Goal: Information Seeking & Learning: Learn about a topic

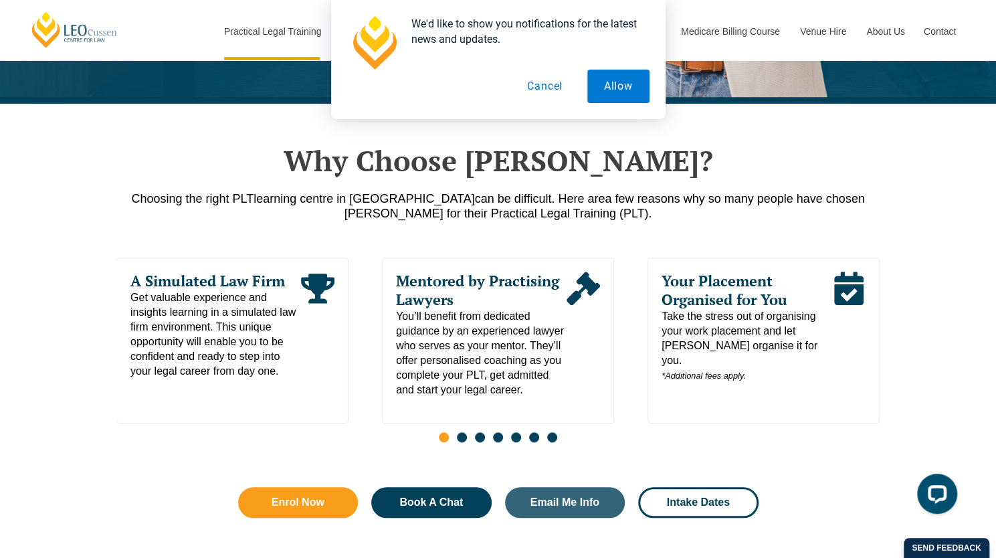
scroll to position [563, 0]
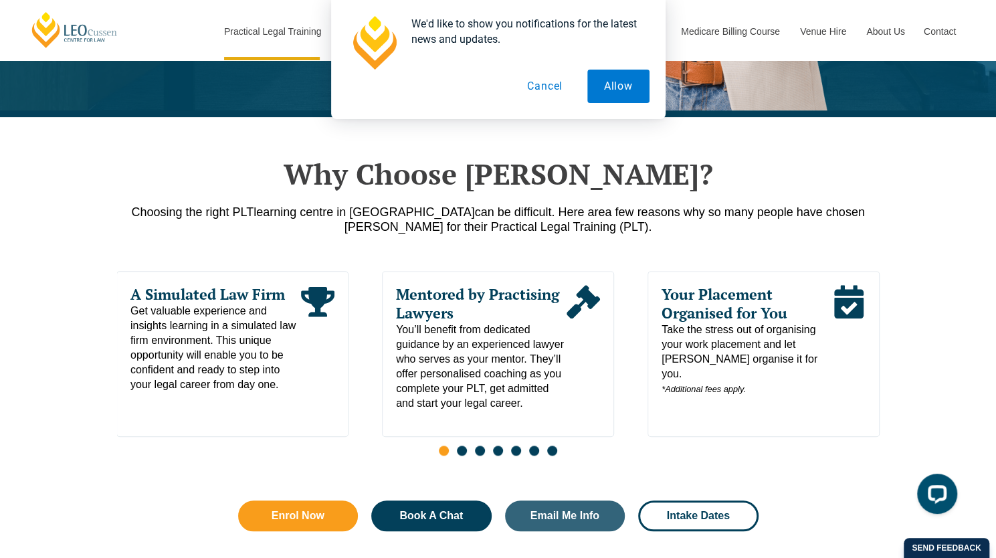
click at [546, 86] on button "Cancel" at bounding box center [544, 86] width 69 height 33
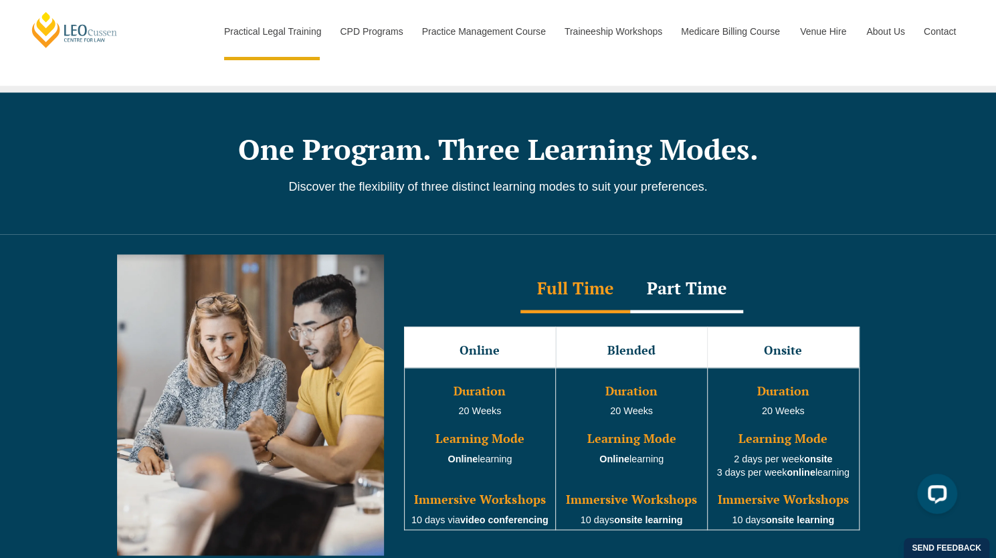
scroll to position [1076, 0]
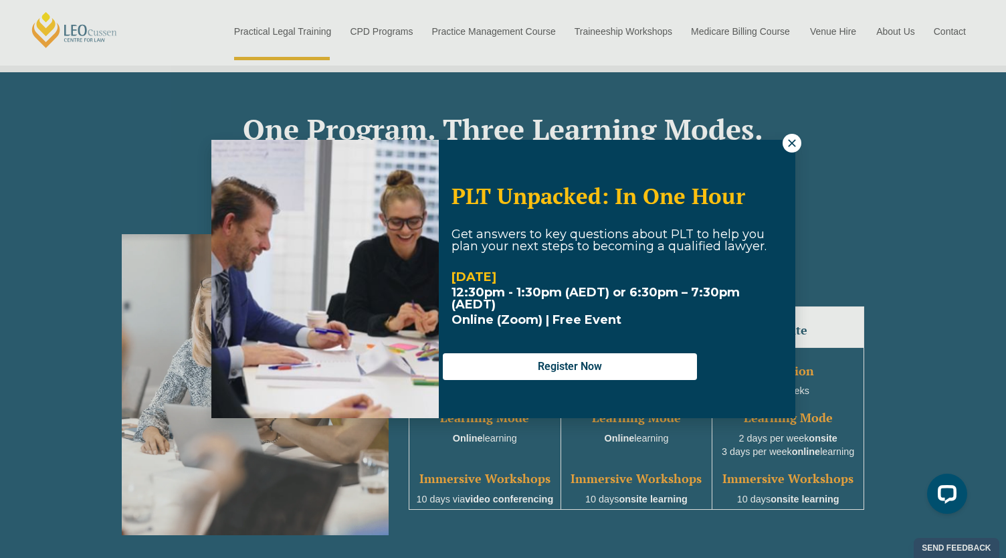
click at [791, 141] on icon at bounding box center [792, 143] width 12 height 12
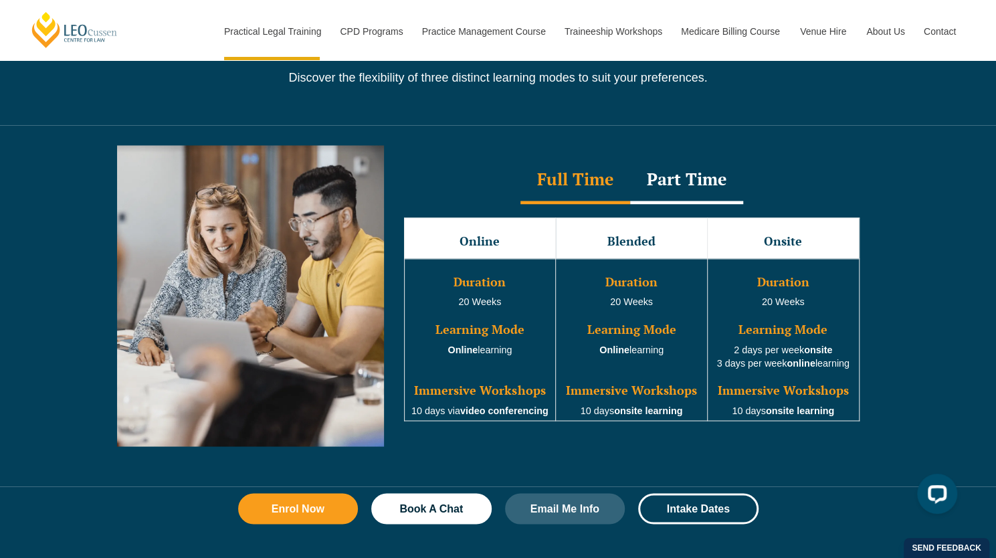
scroll to position [1151, 0]
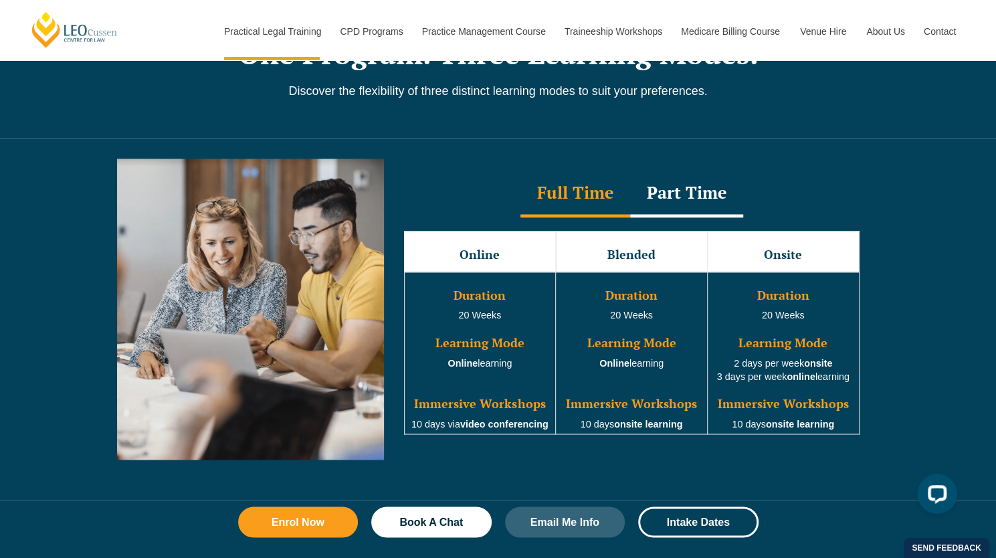
click at [673, 183] on div "Part Time" at bounding box center [686, 194] width 113 height 47
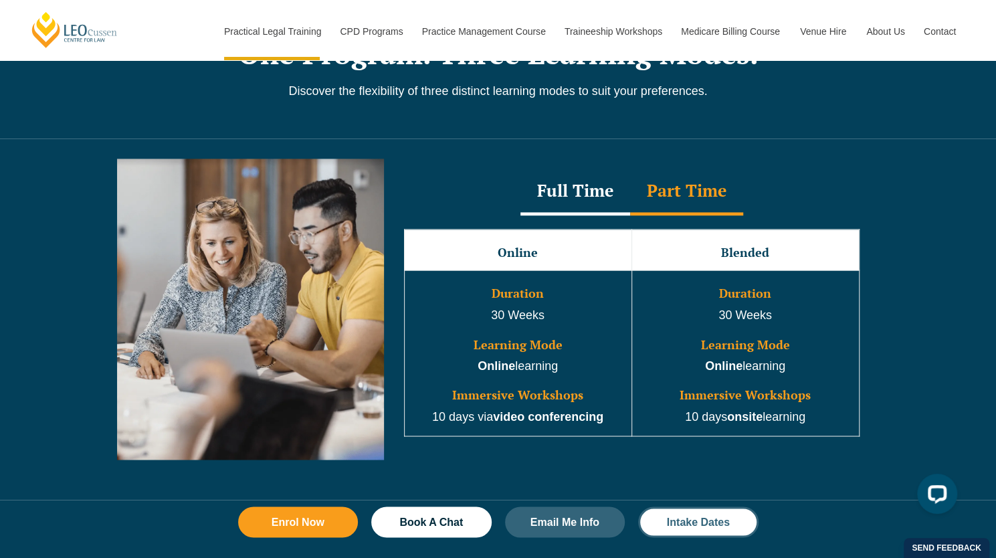
click at [685, 516] on span "Intake Dates" at bounding box center [698, 521] width 63 height 11
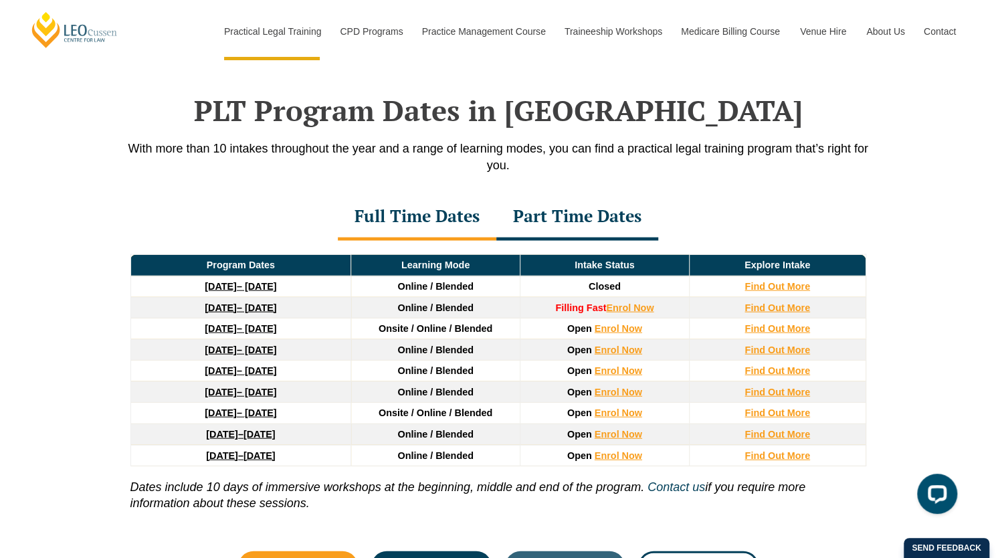
scroll to position [1726, 0]
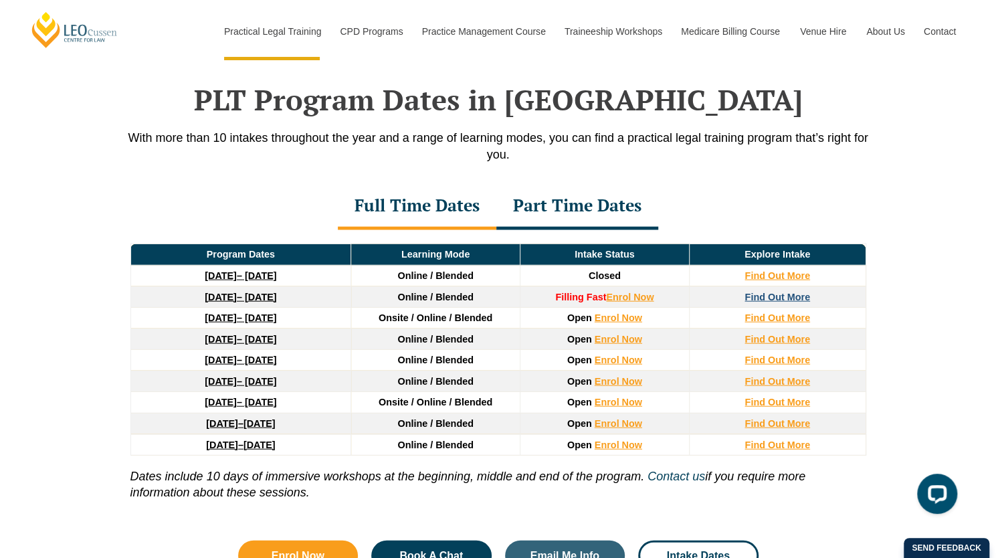
click at [775, 292] on strong "Find Out More" at bounding box center [778, 297] width 66 height 11
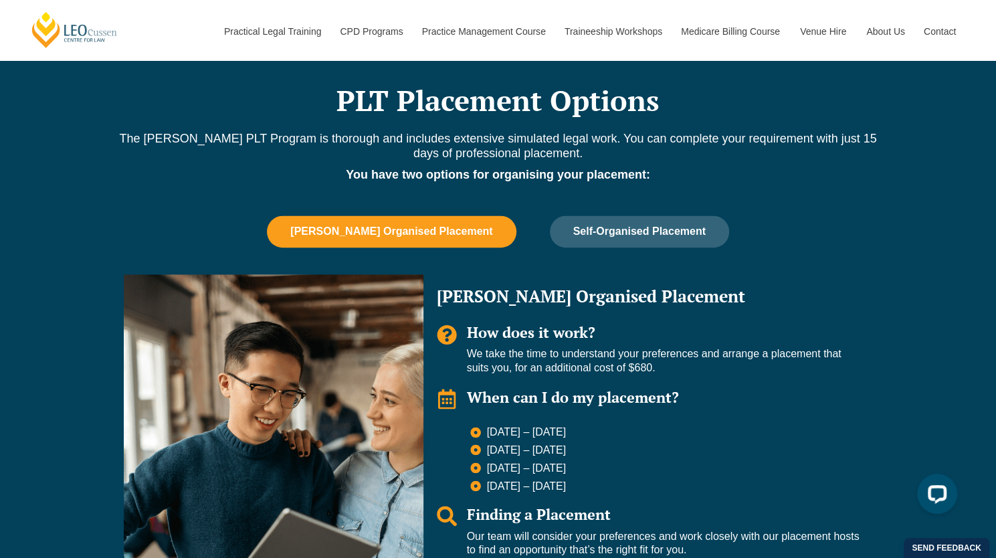
scroll to position [1042, 0]
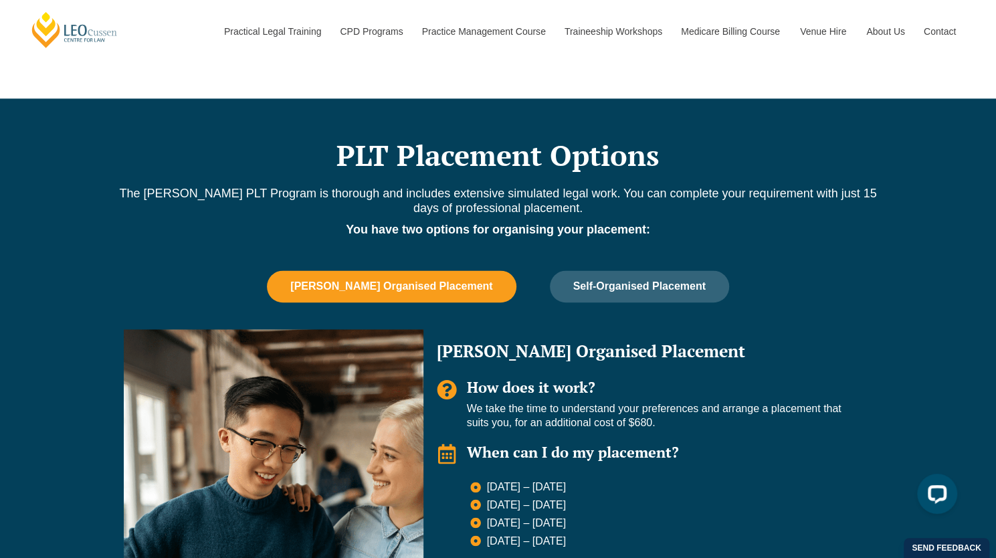
click at [440, 280] on span "[PERSON_NAME] Organised Placement" at bounding box center [391, 286] width 202 height 12
click at [647, 275] on button "Self-Organised Placement" at bounding box center [639, 286] width 179 height 32
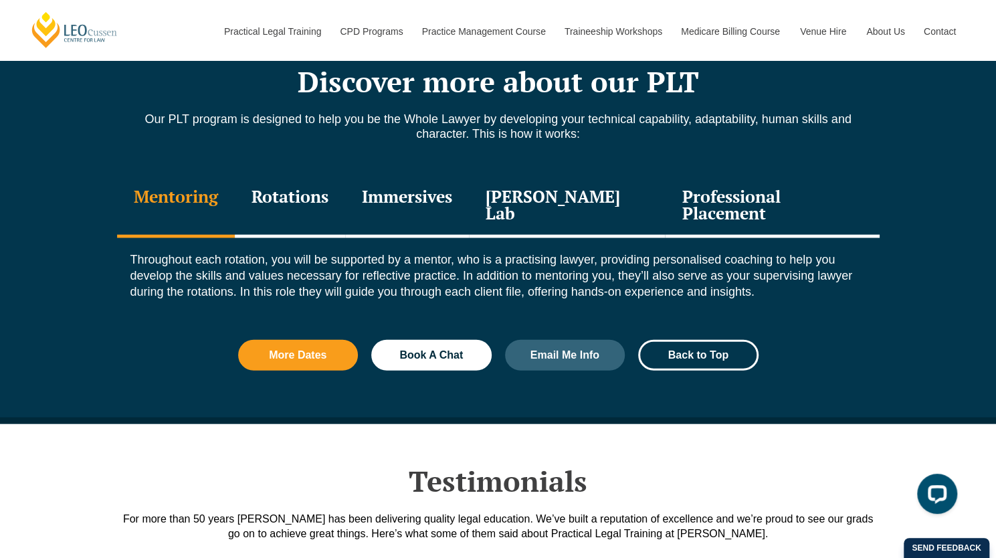
scroll to position [1725, 0]
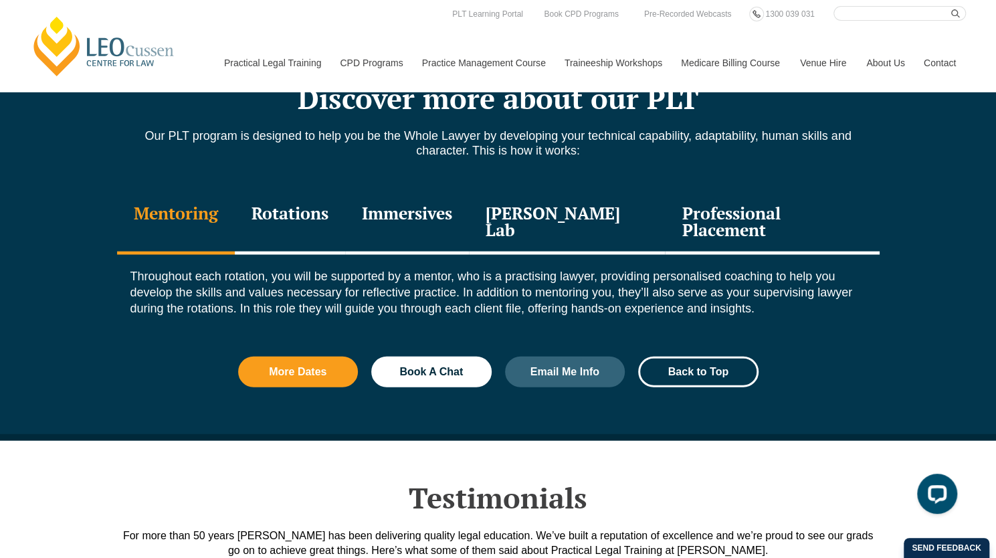
click at [300, 191] on div "Rotations" at bounding box center [290, 223] width 110 height 64
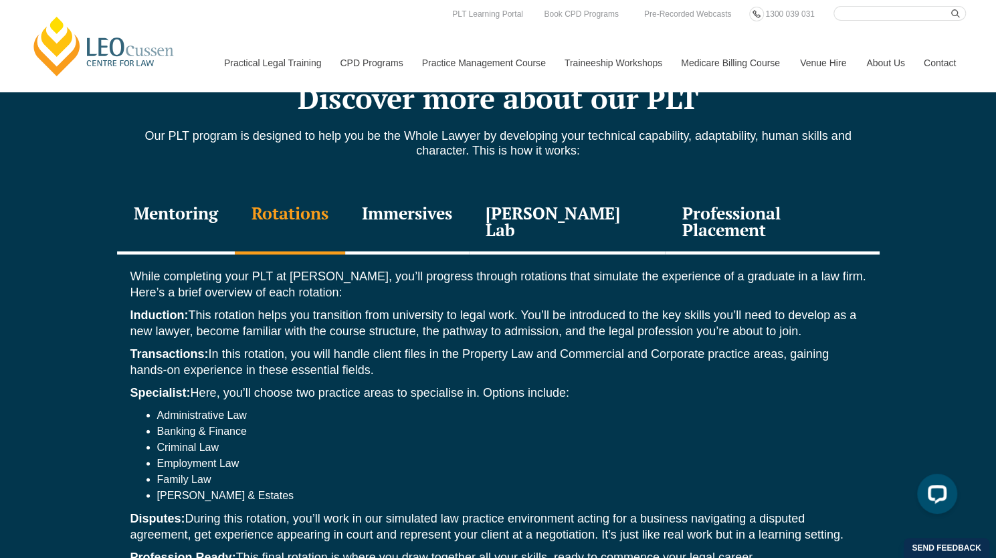
click at [434, 193] on div "Immersives" at bounding box center [407, 223] width 124 height 64
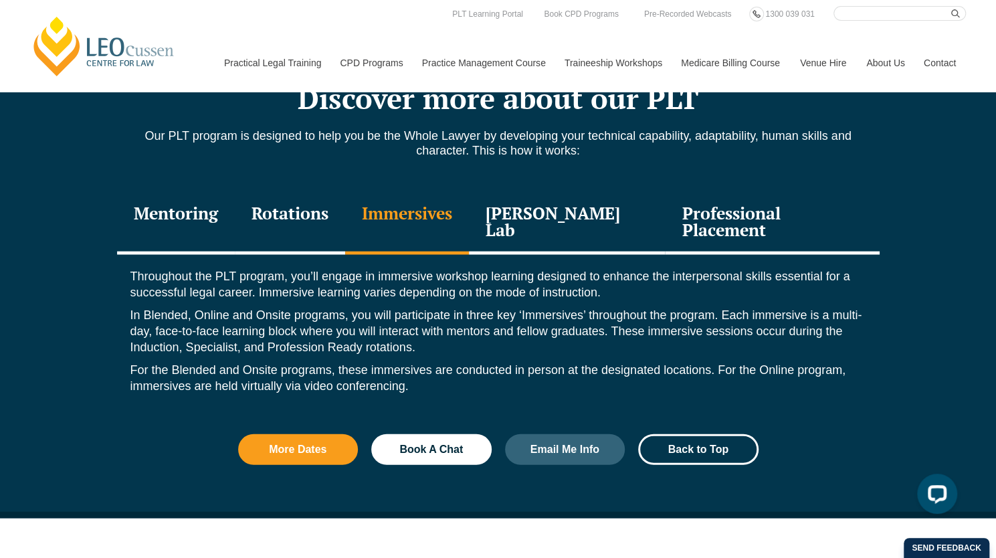
click at [537, 192] on div "Leo Justice Lab" at bounding box center [567, 223] width 197 height 64
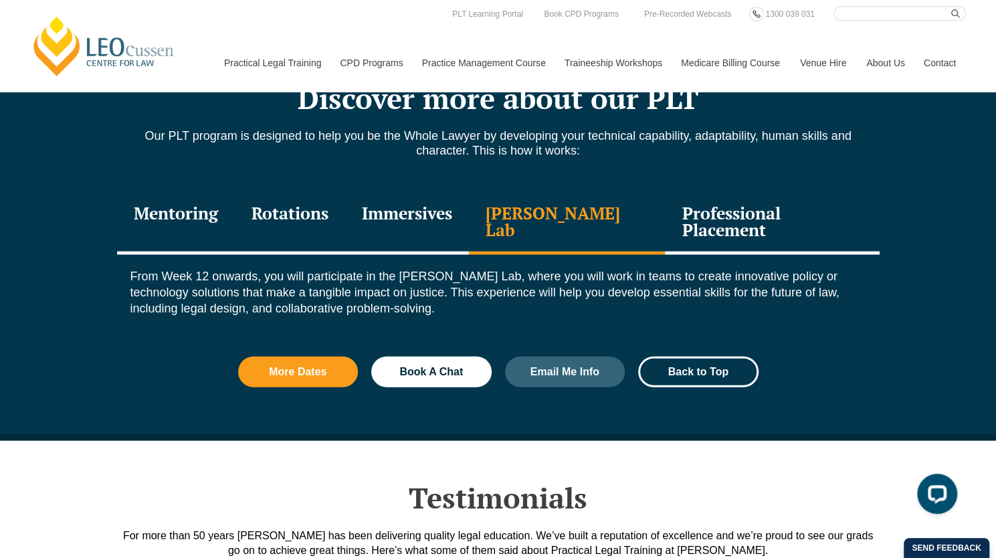
click at [740, 191] on div "Professional Placement" at bounding box center [772, 223] width 214 height 64
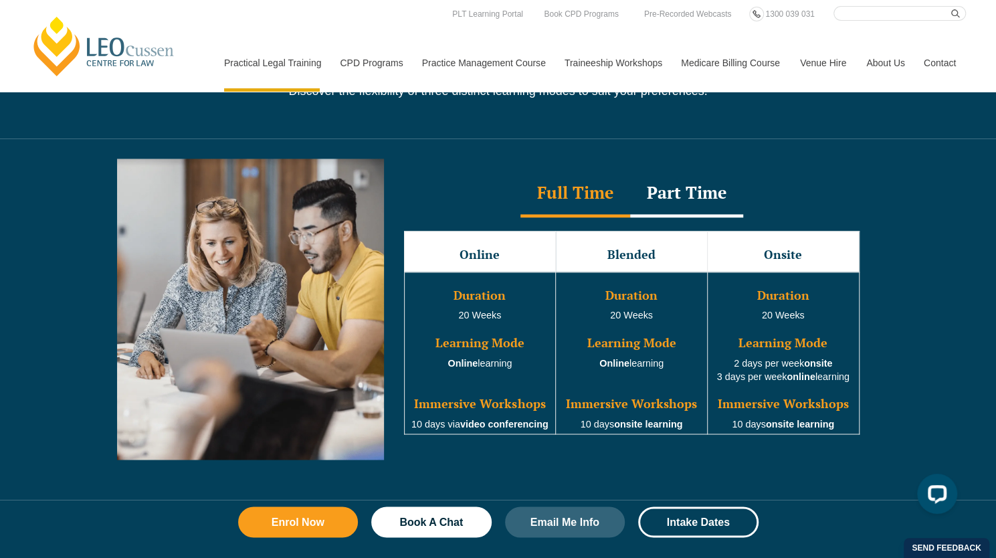
click at [688, 173] on div "Part Time" at bounding box center [686, 194] width 113 height 47
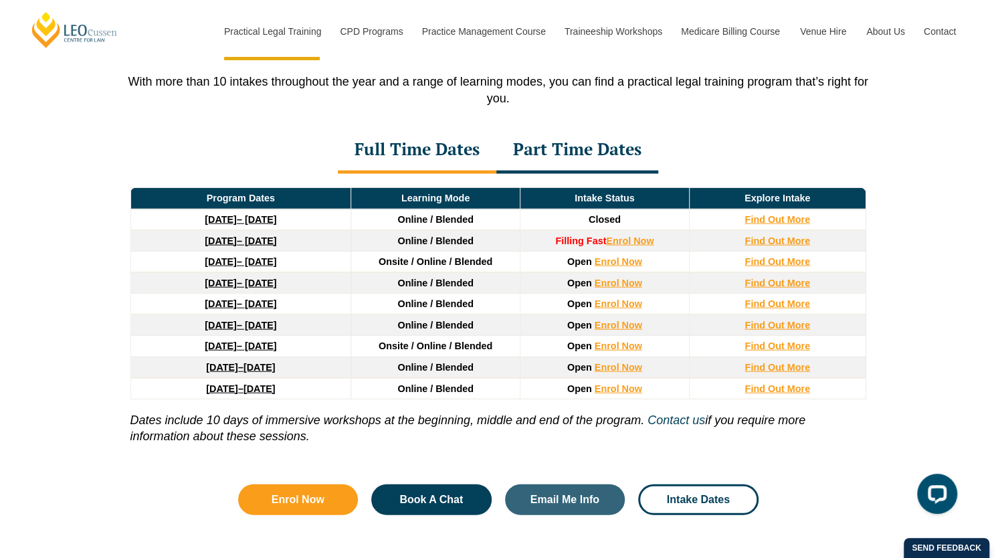
scroll to position [1775, 0]
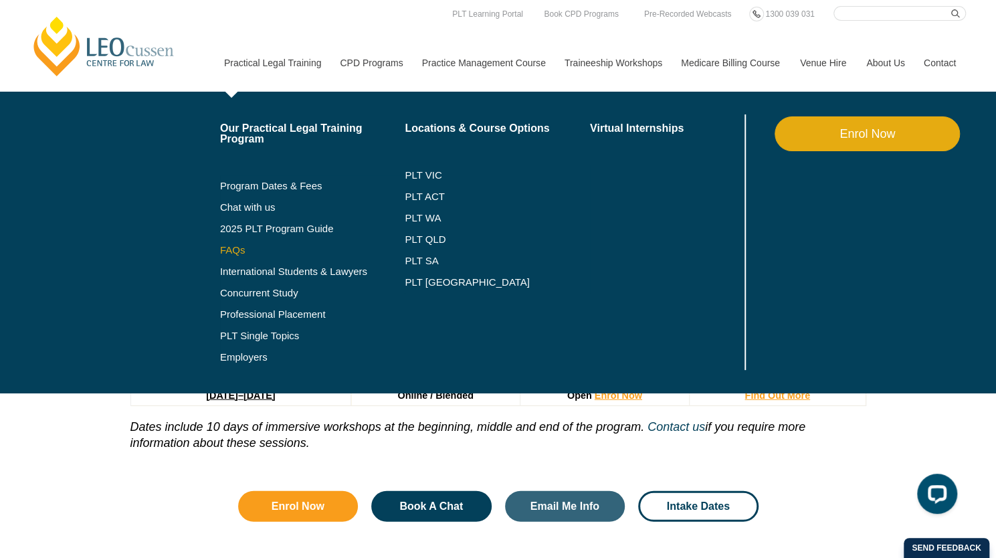
click at [241, 253] on link "FAQs" at bounding box center [312, 250] width 185 height 11
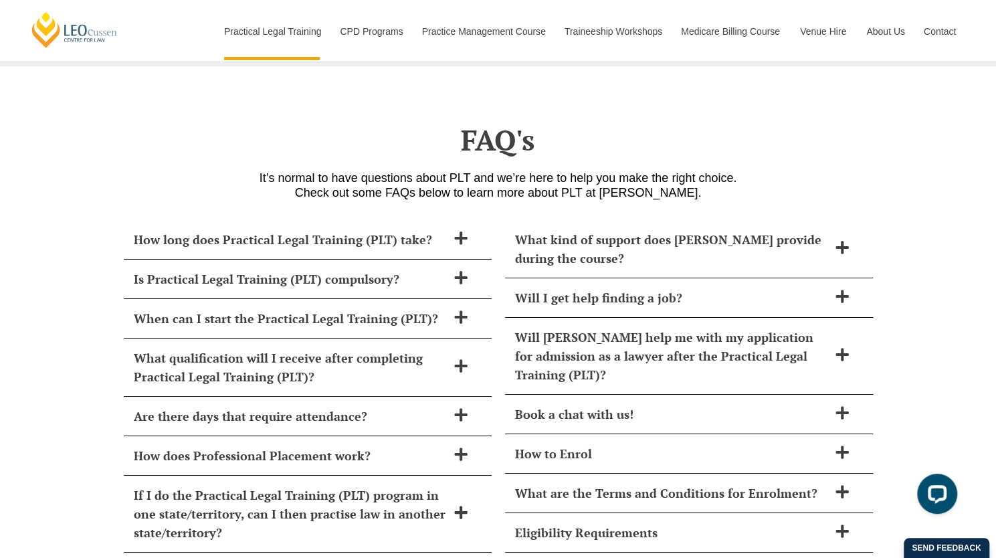
scroll to position [5695, 0]
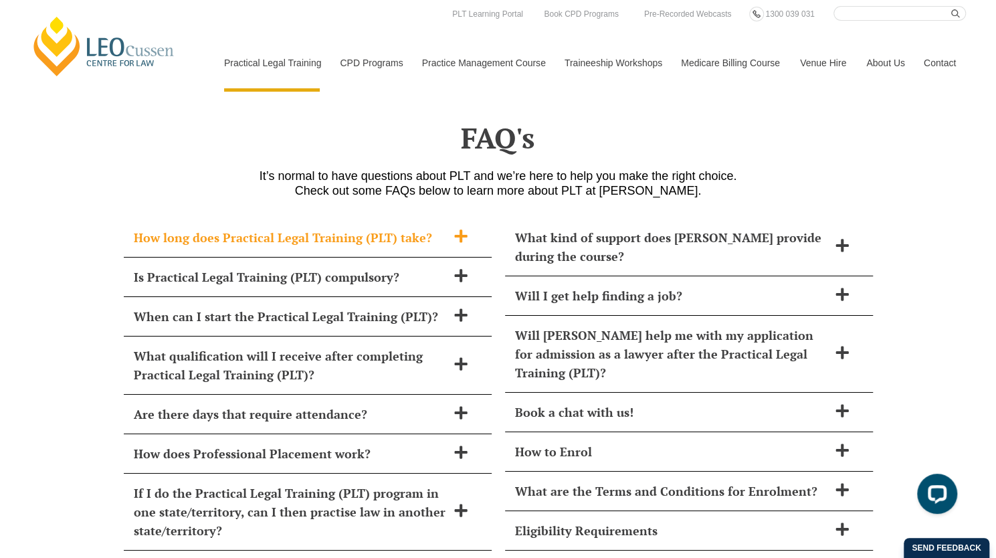
click at [458, 229] on icon at bounding box center [461, 236] width 15 height 15
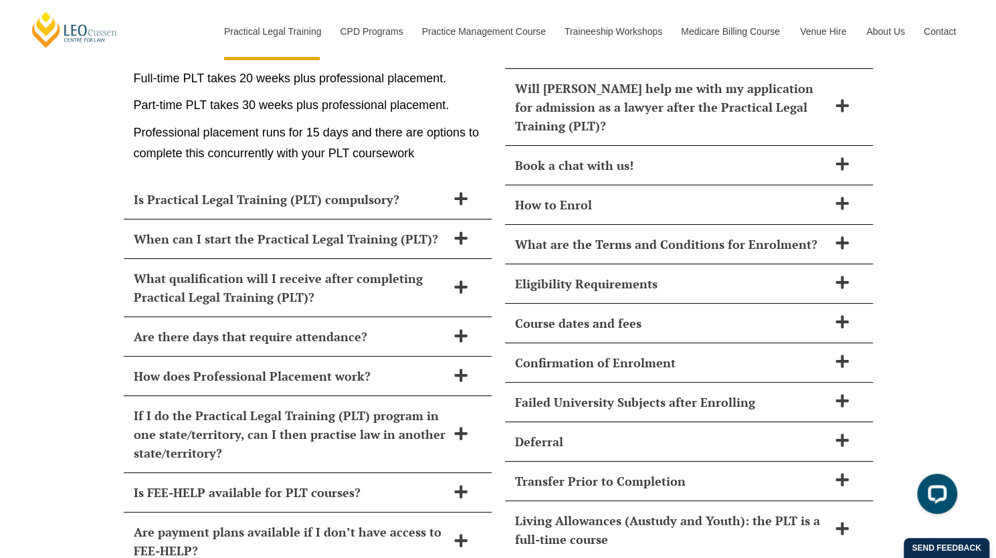
scroll to position [5943, 0]
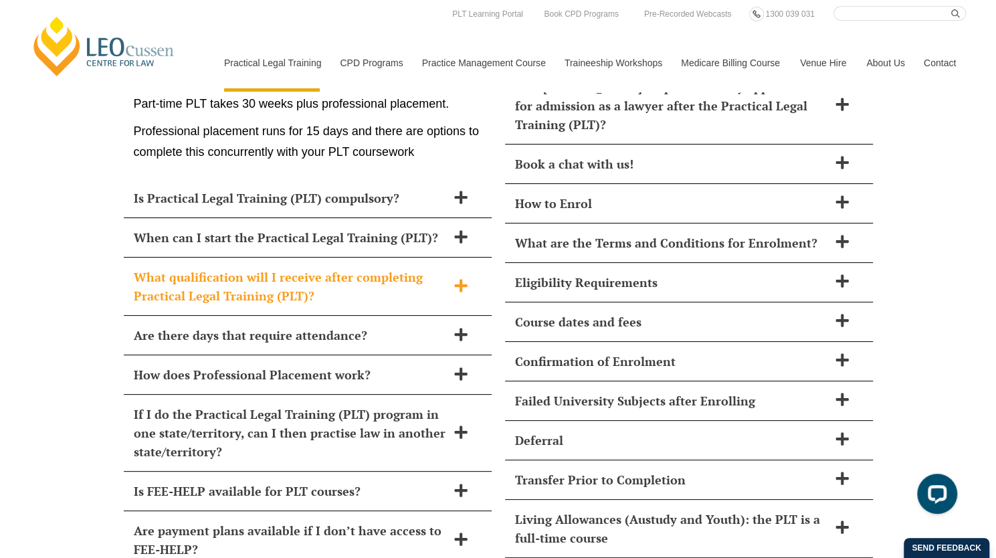
click at [460, 279] on icon at bounding box center [460, 285] width 13 height 13
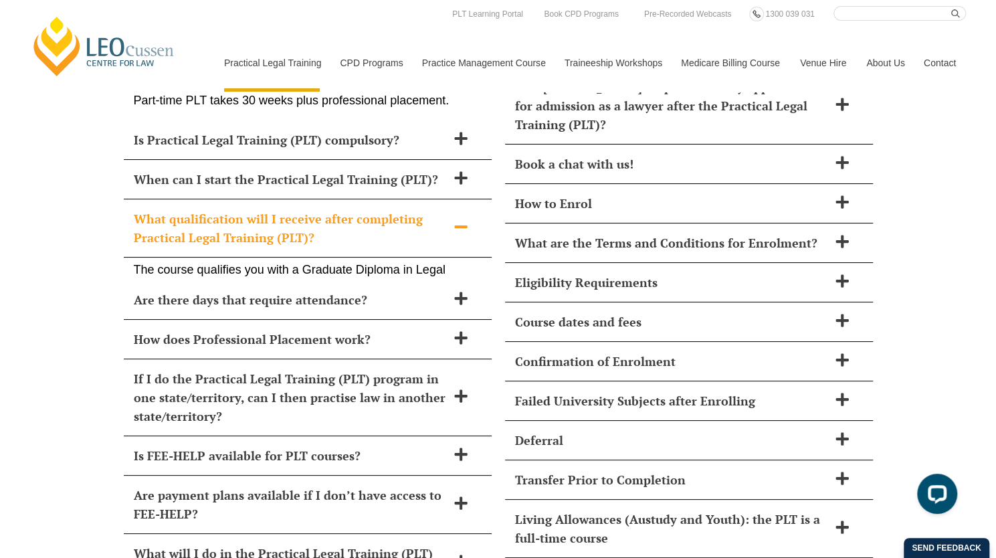
scroll to position [5891, 0]
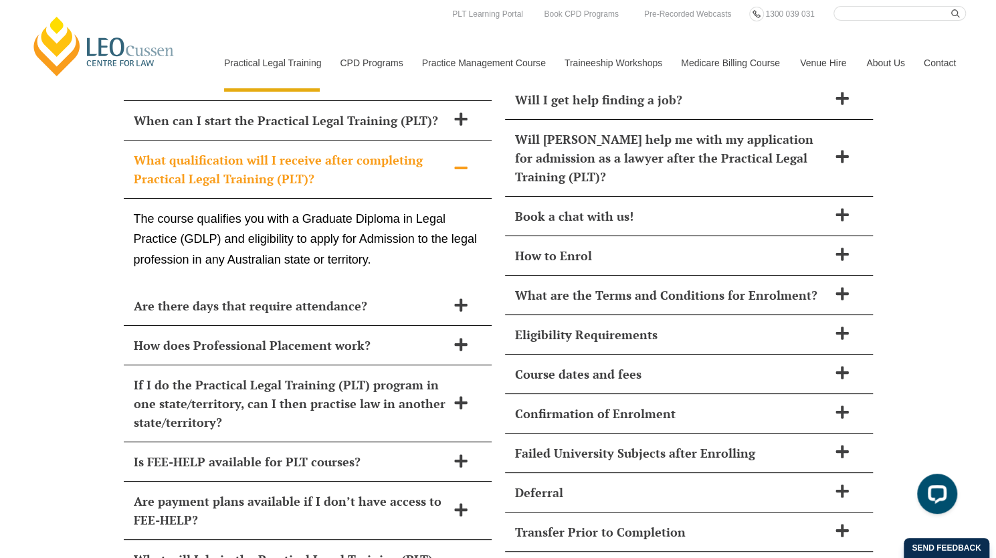
click at [460, 286] on div "Are there days that require attendance?" at bounding box center [308, 305] width 368 height 39
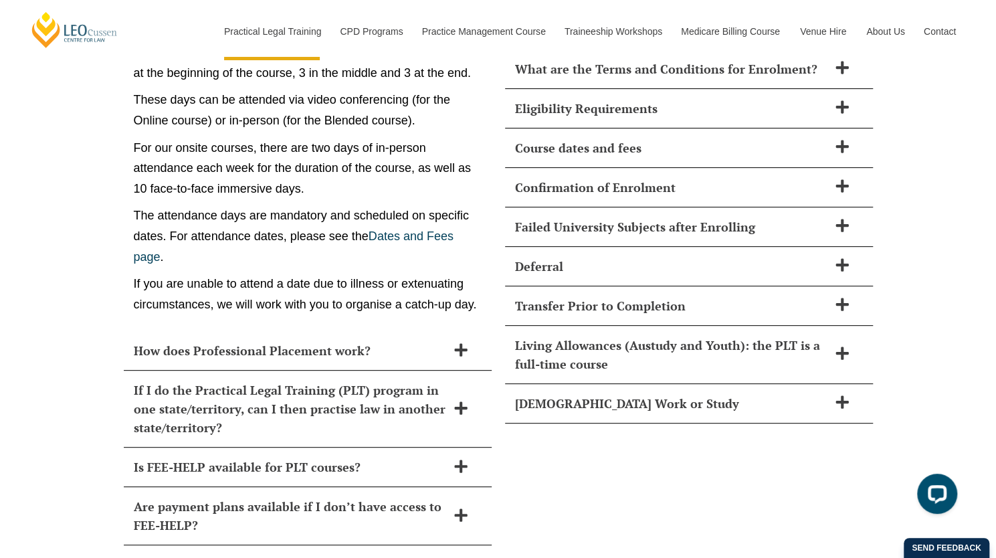
scroll to position [6124, 0]
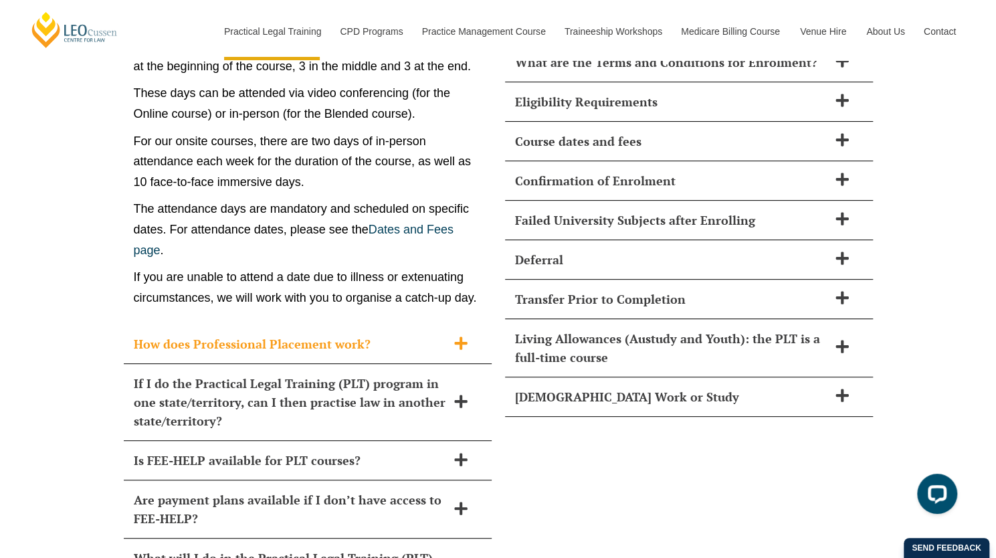
click at [175, 324] on div "How does Professional Placement work?" at bounding box center [308, 343] width 368 height 39
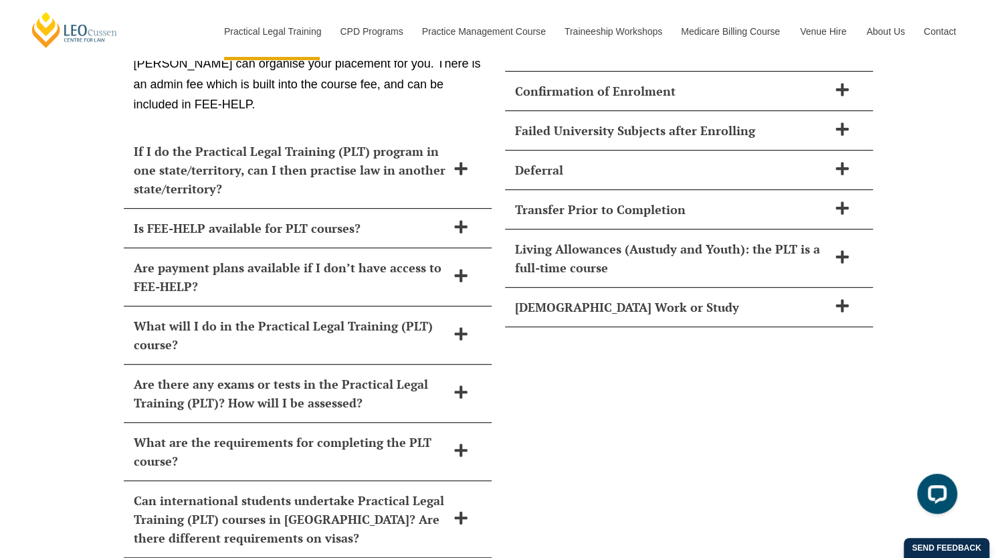
scroll to position [6214, 0]
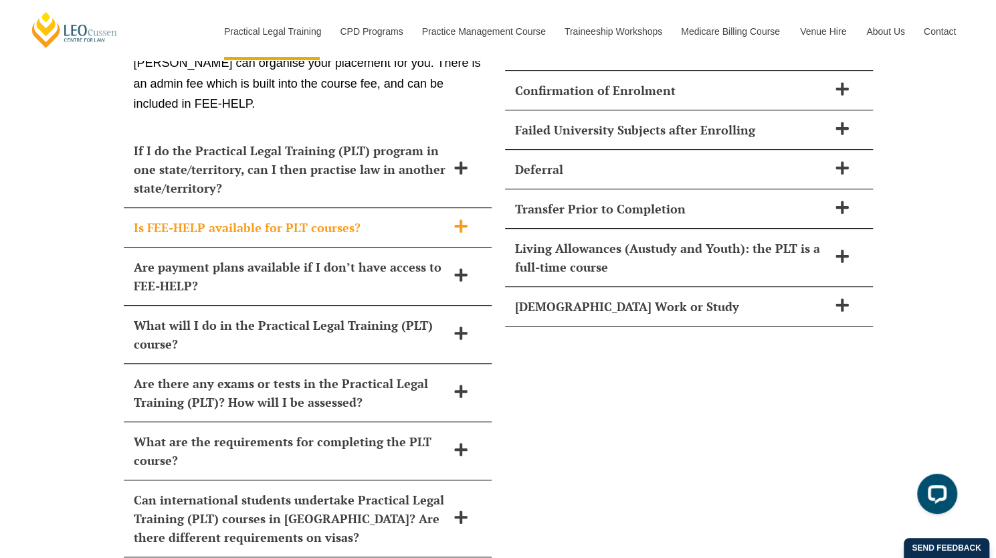
click at [462, 219] on icon at bounding box center [461, 226] width 15 height 15
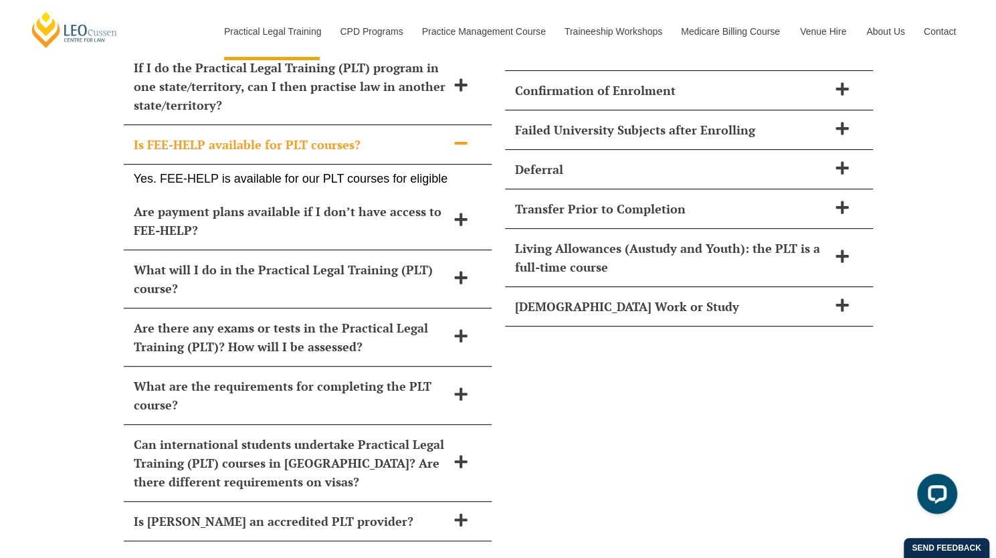
scroll to position [6104, 0]
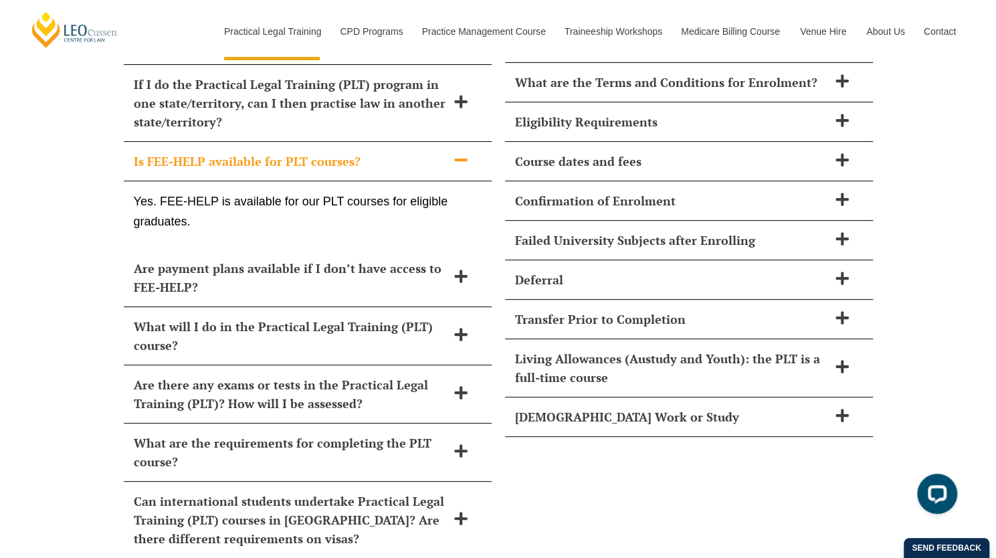
click at [462, 153] on icon at bounding box center [461, 160] width 15 height 15
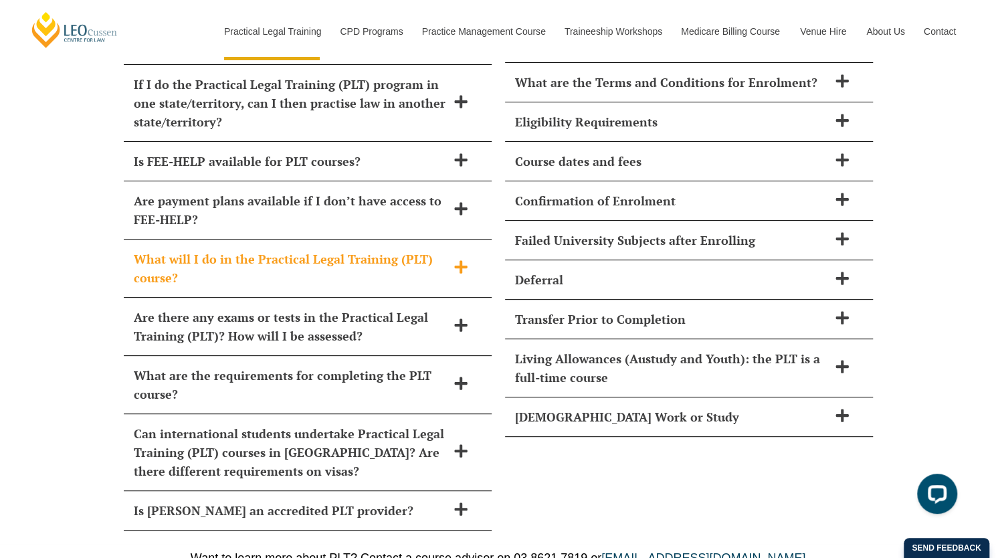
click at [452, 260] on span at bounding box center [461, 268] width 28 height 17
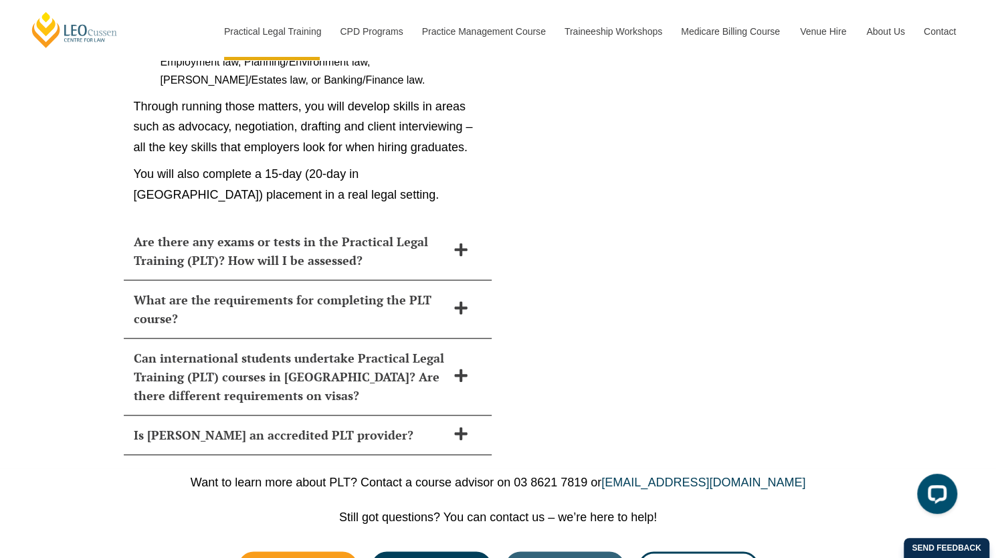
scroll to position [6640, 0]
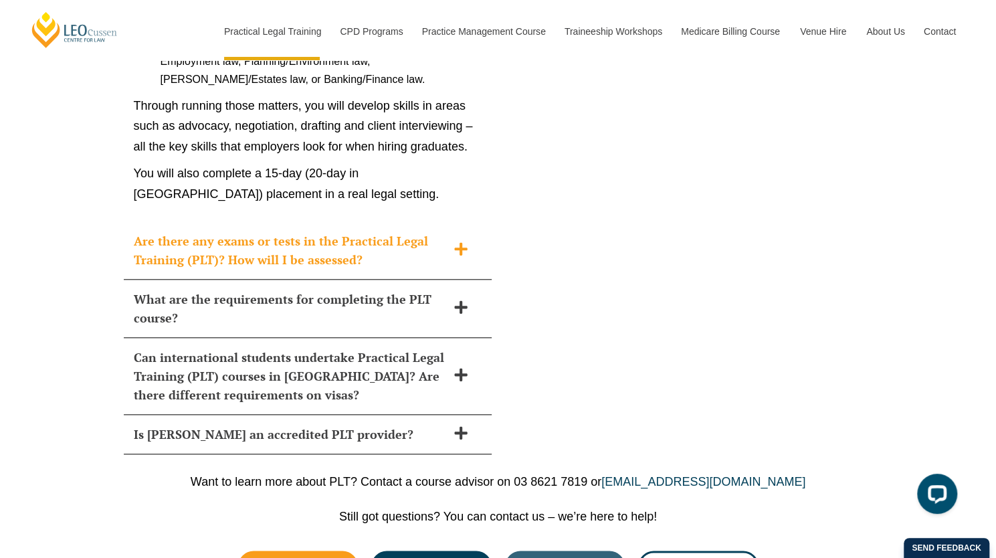
click at [464, 241] on icon at bounding box center [461, 248] width 15 height 15
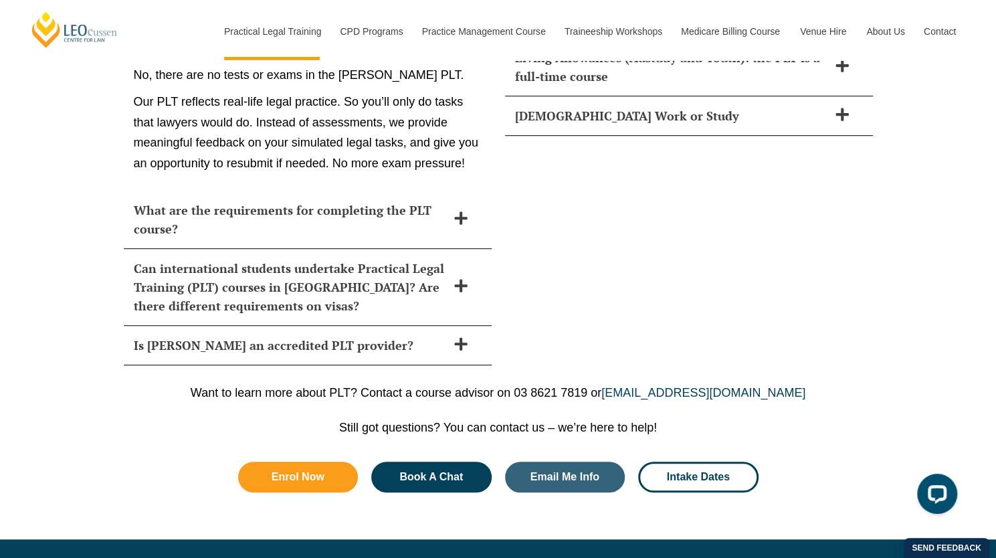
scroll to position [6403, 0]
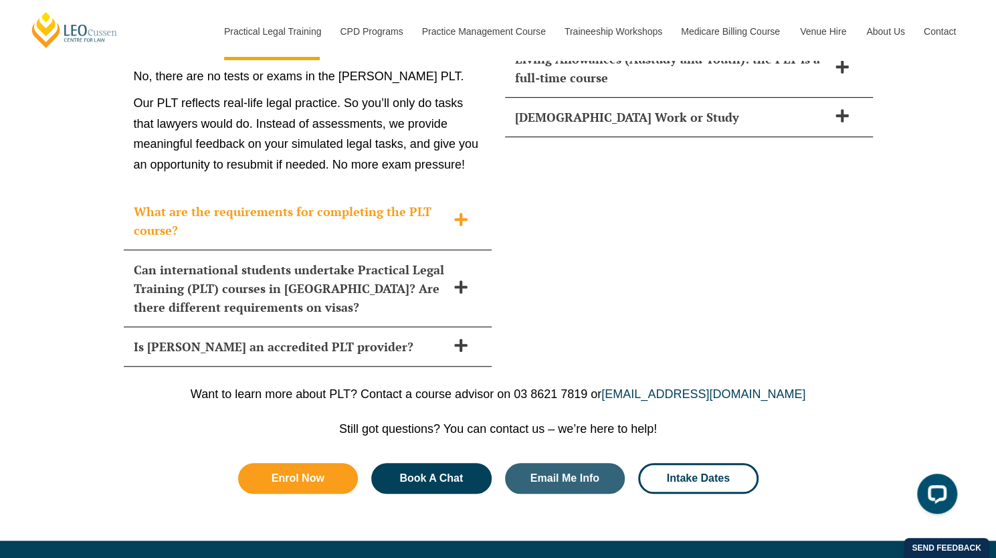
click at [450, 212] on span at bounding box center [461, 220] width 28 height 17
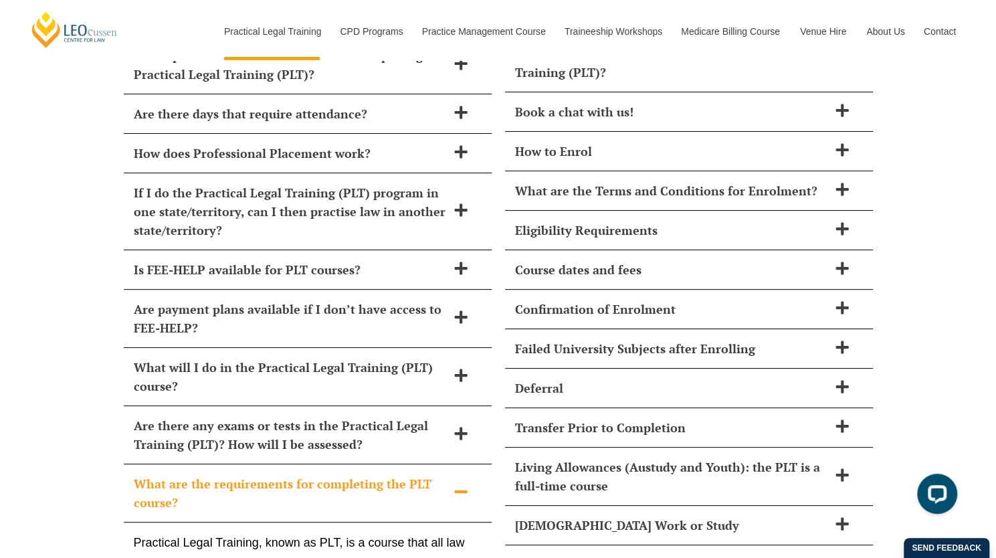
scroll to position [5966, 0]
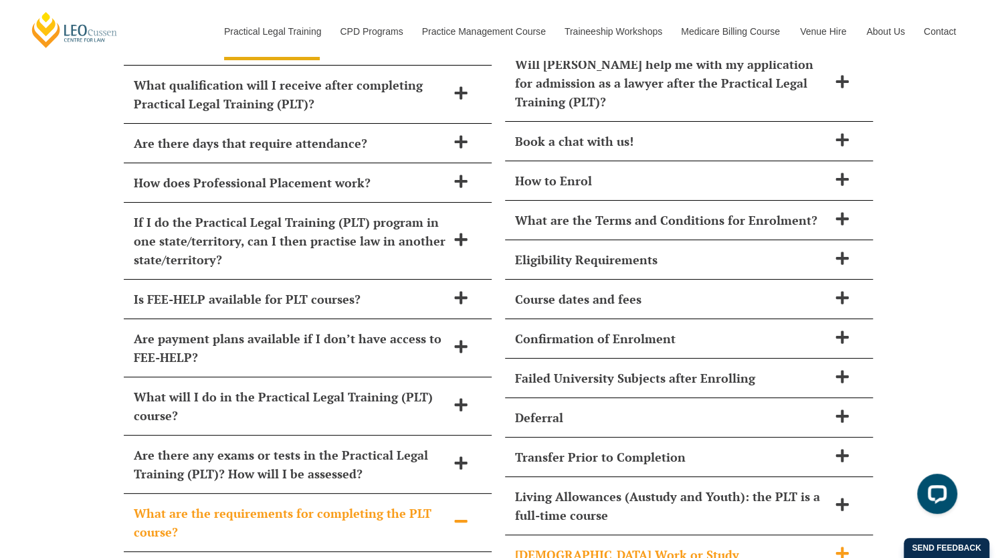
click at [819, 545] on h2 "Part-Time Work or Study" at bounding box center [671, 554] width 313 height 19
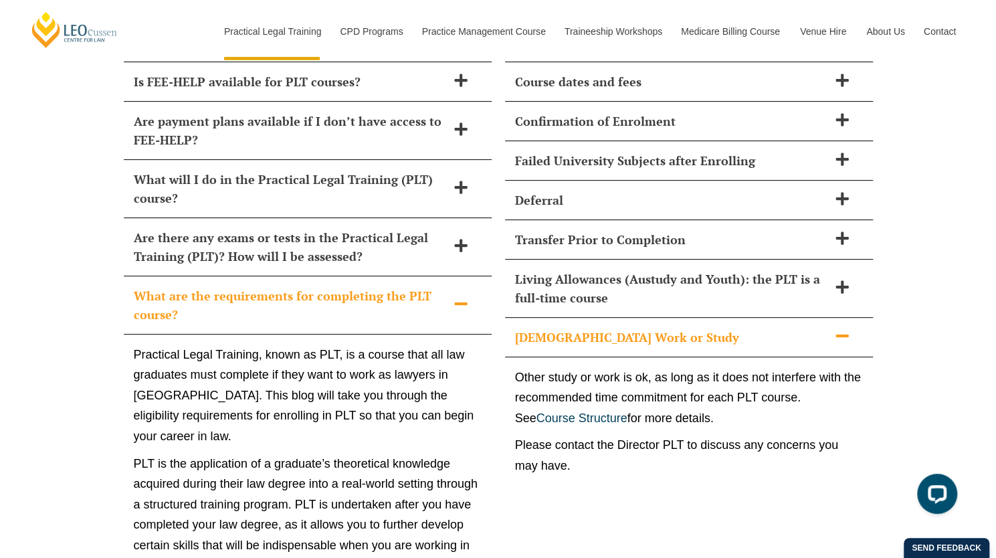
scroll to position [6199, 0]
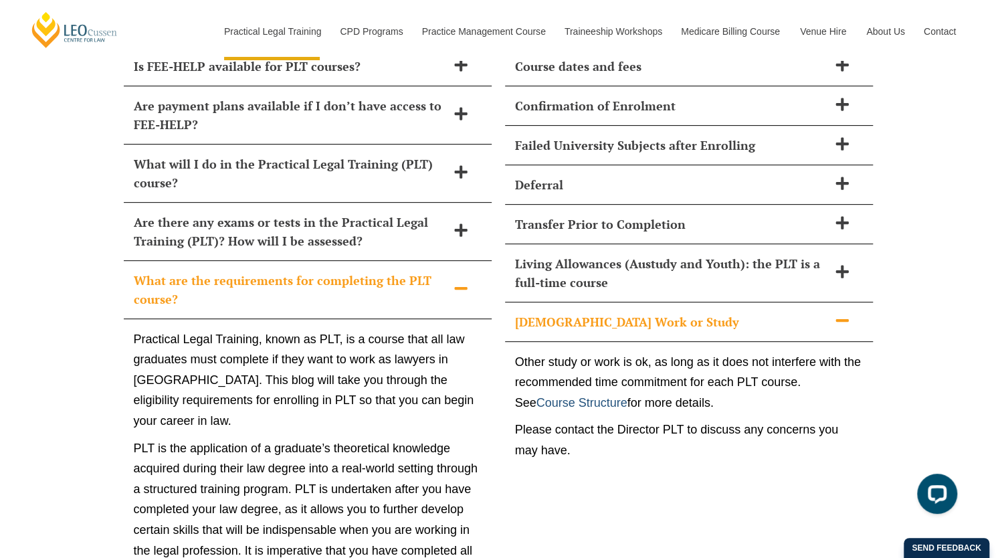
click at [605, 396] on link "Course Structure" at bounding box center [582, 402] width 91 height 13
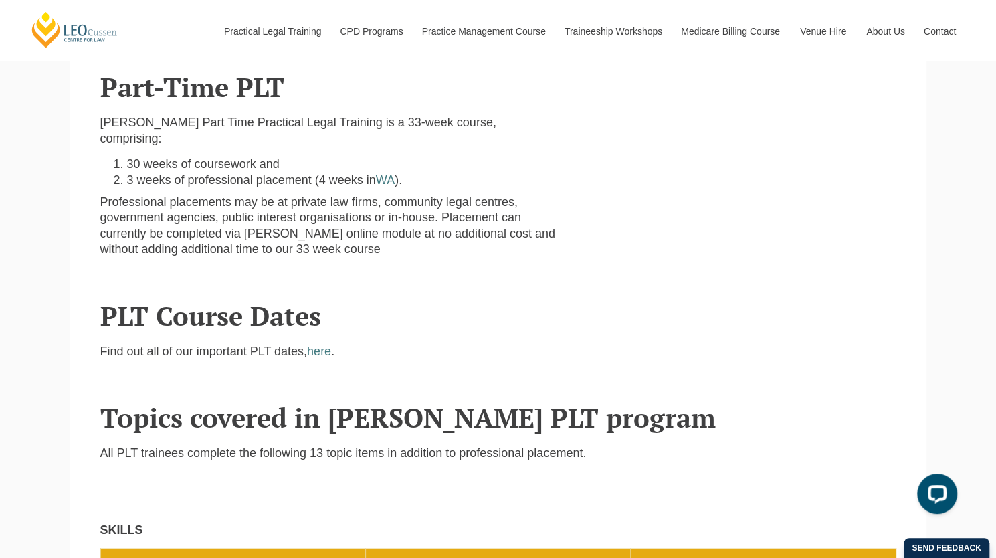
scroll to position [677, 0]
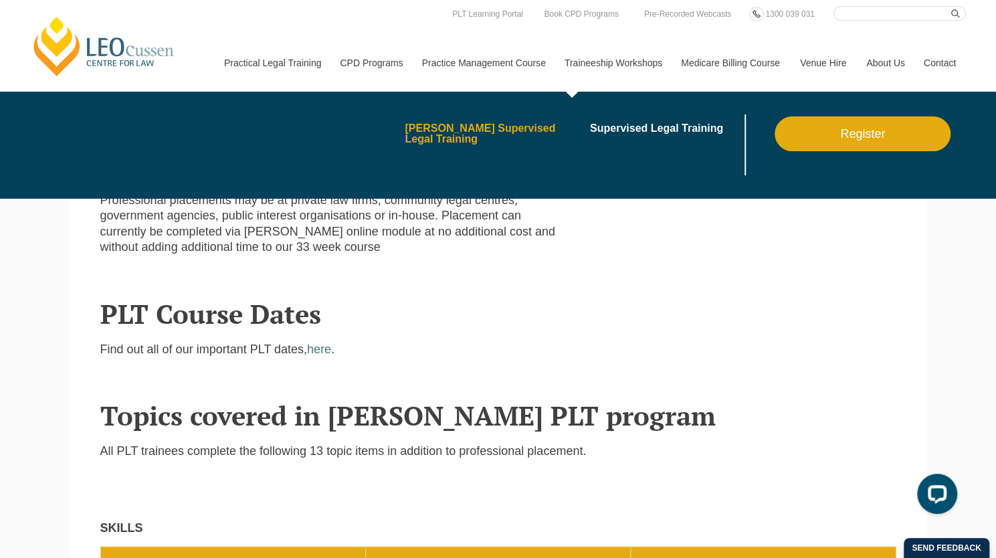
click at [499, 126] on link "[PERSON_NAME] Supervised Legal Training" at bounding box center [493, 133] width 176 height 21
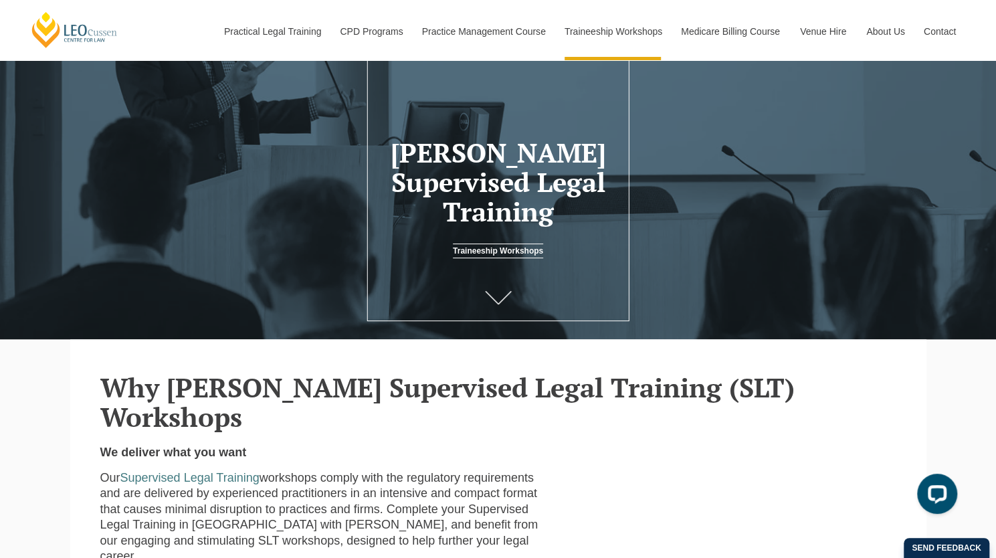
scroll to position [17, 0]
